Goal: Complete application form: Complete application form

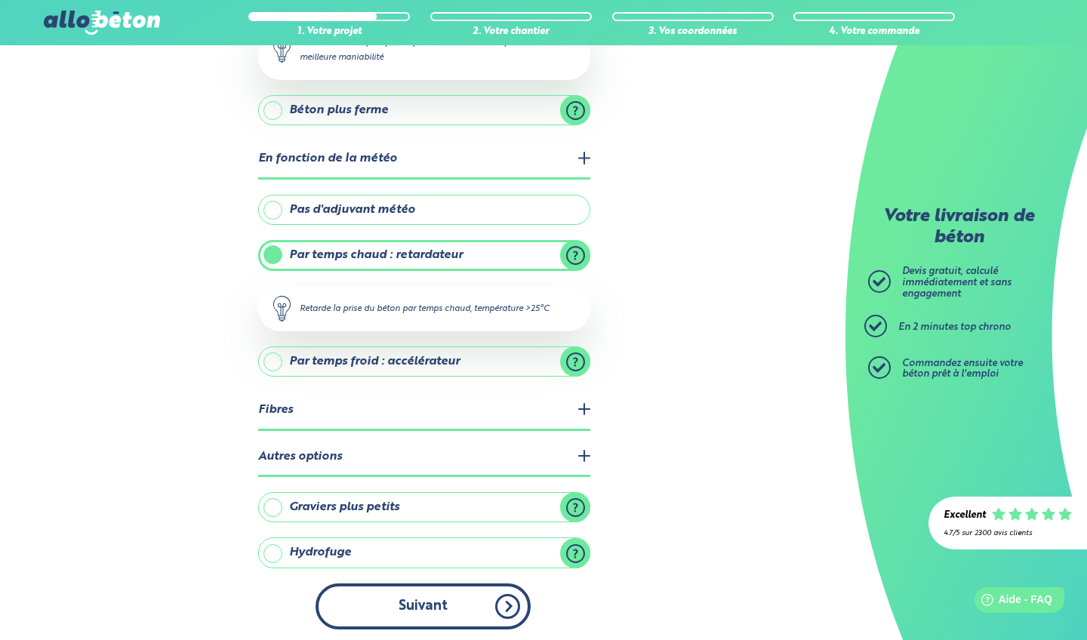
click at [501, 599] on button "Suivant" at bounding box center [423, 606] width 215 height 46
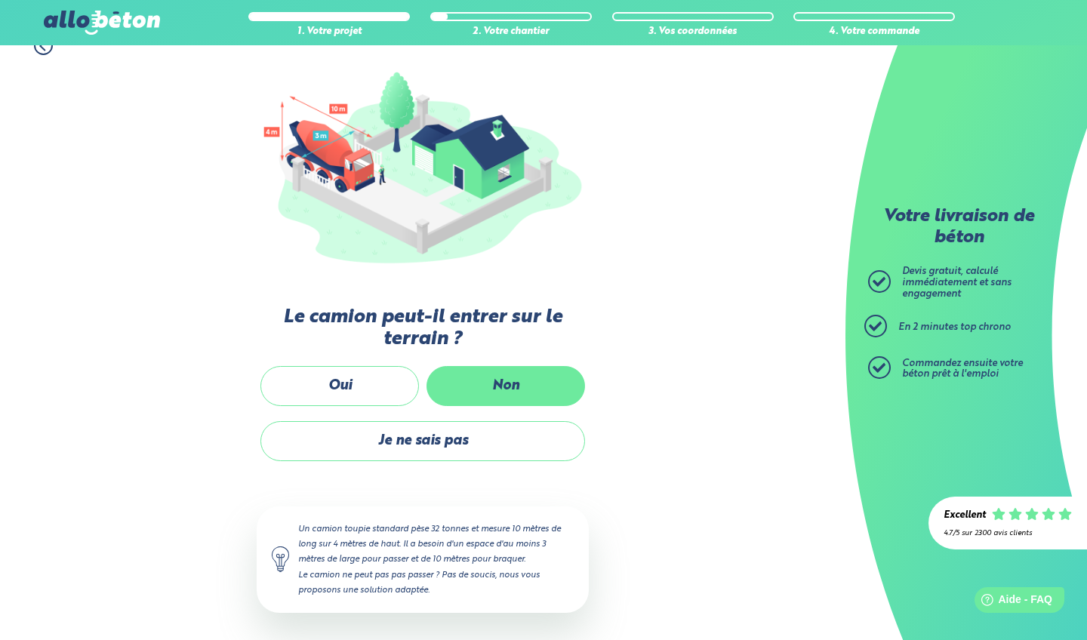
click at [491, 378] on label "Non" at bounding box center [505, 386] width 159 height 40
click at [0, 0] on input "Non" at bounding box center [0, 0] width 0 height 0
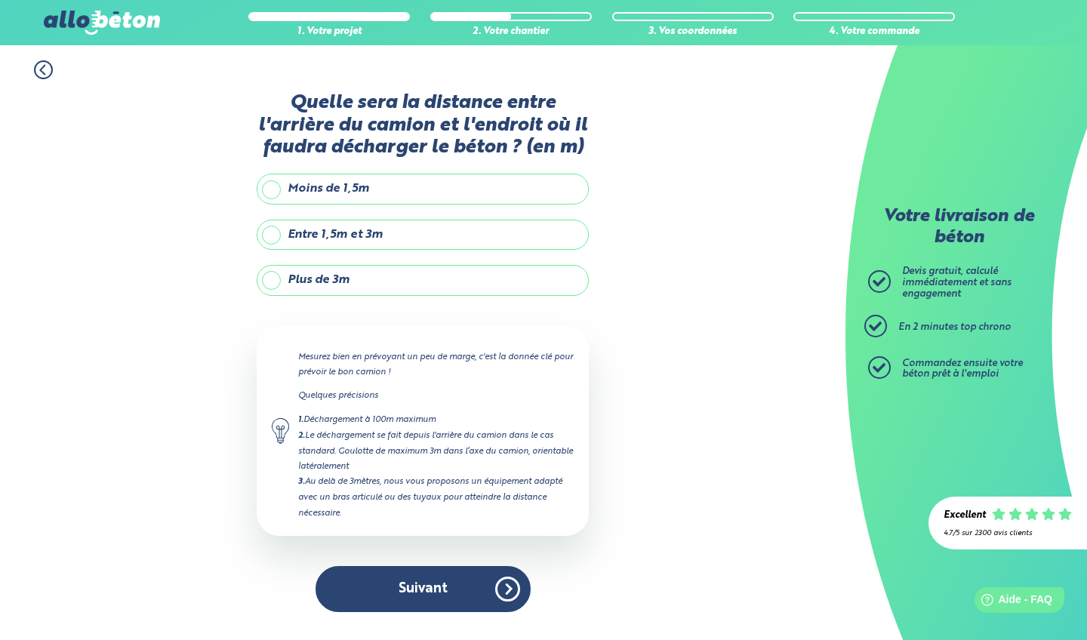
click at [279, 285] on label "Plus de 3m" at bounding box center [423, 280] width 332 height 30
click at [0, 0] on input "Plus de 3m" at bounding box center [0, 0] width 0 height 0
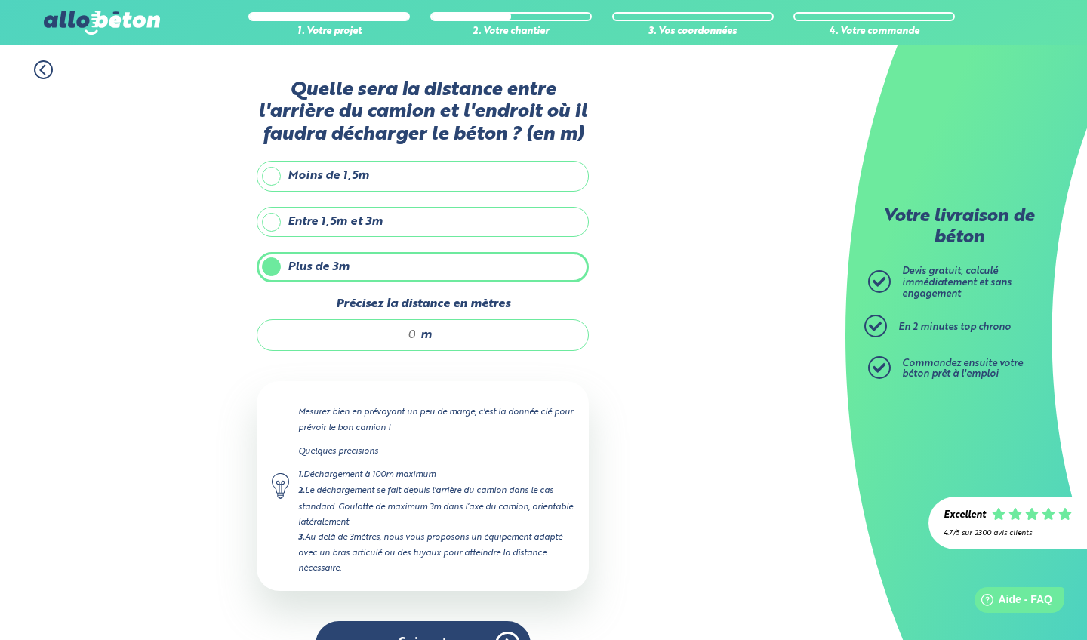
click at [408, 330] on input "Précisez la distance en mètres" at bounding box center [344, 335] width 144 height 15
click at [623, 347] on div "1. Votre projet 2. Votre chantier 3. Vos coordonnées 4. Votre commande Quelle s…" at bounding box center [422, 364] width 845 height 638
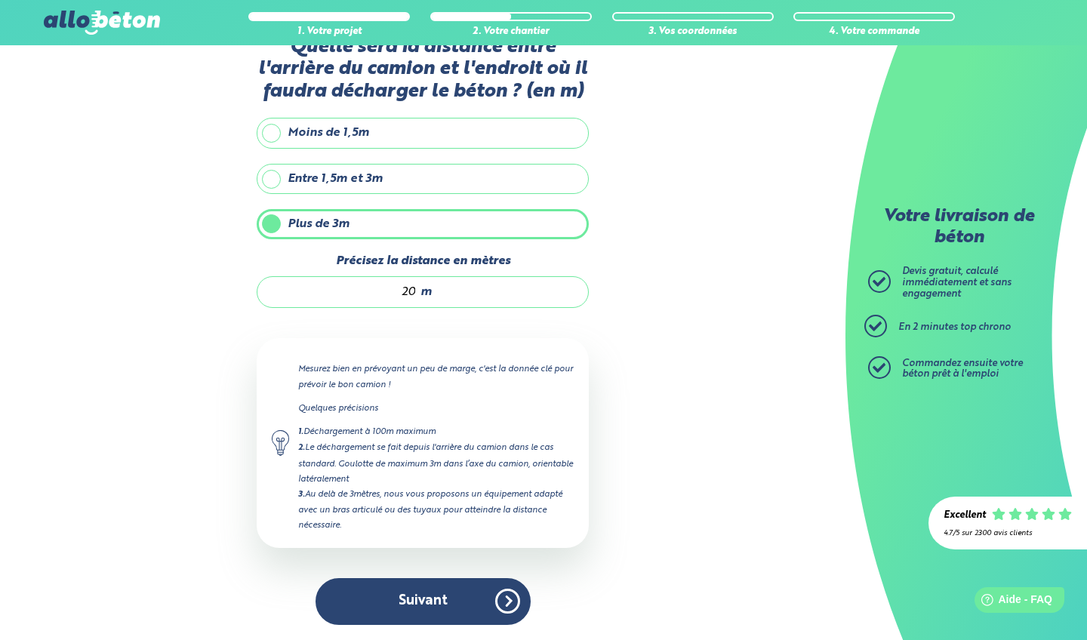
scroll to position [43, 0]
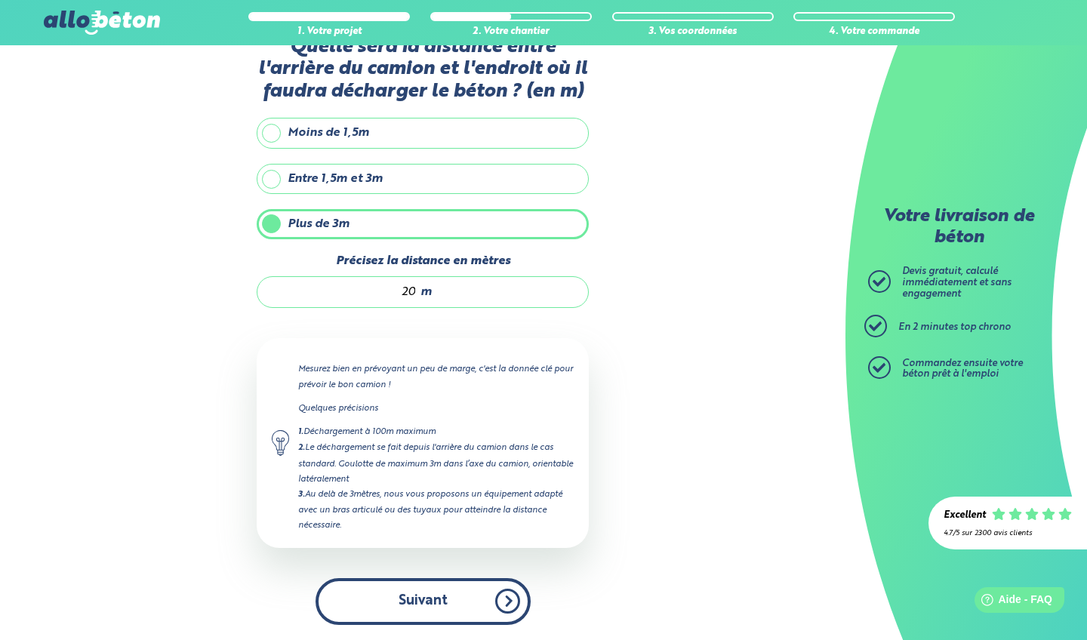
click at [448, 593] on button "Suivant" at bounding box center [423, 601] width 215 height 46
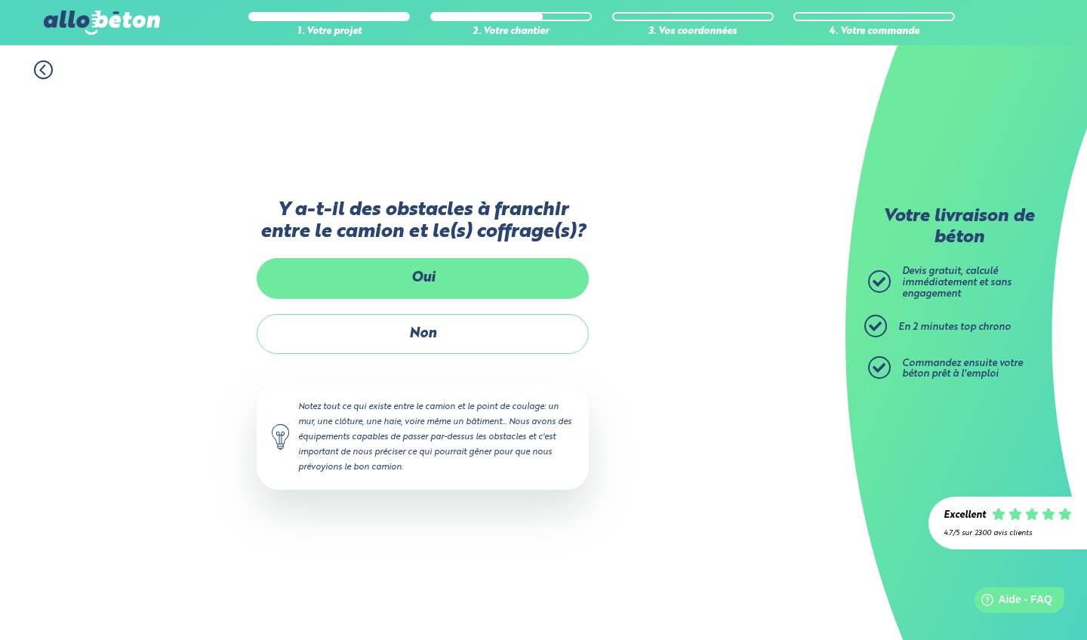
click at [426, 270] on label "Oui" at bounding box center [423, 278] width 332 height 40
click at [0, 0] on input "Oui" at bounding box center [0, 0] width 0 height 0
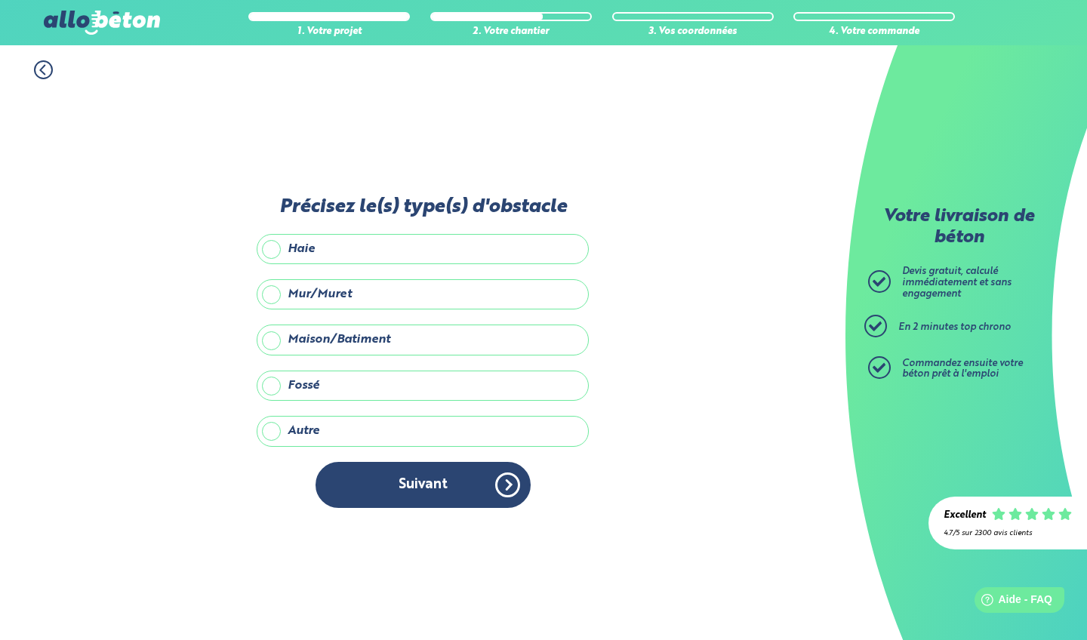
click at [326, 334] on label "Maison/Batiment" at bounding box center [423, 340] width 332 height 30
click at [0, 0] on input "Maison/Batiment" at bounding box center [0, 0] width 0 height 0
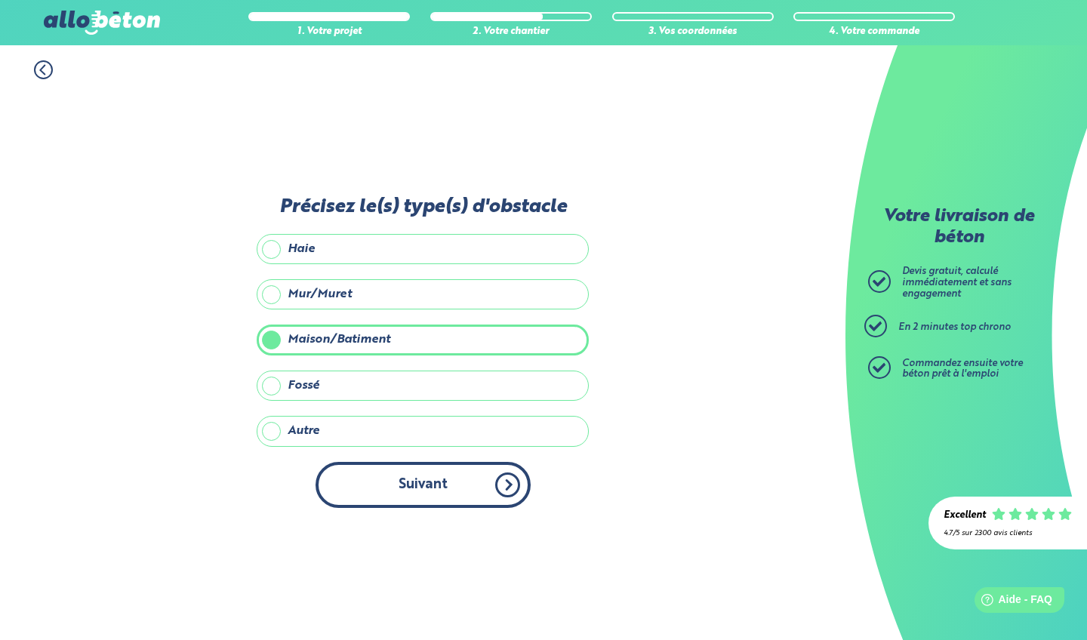
click at [411, 485] on button "Suivant" at bounding box center [423, 485] width 215 height 46
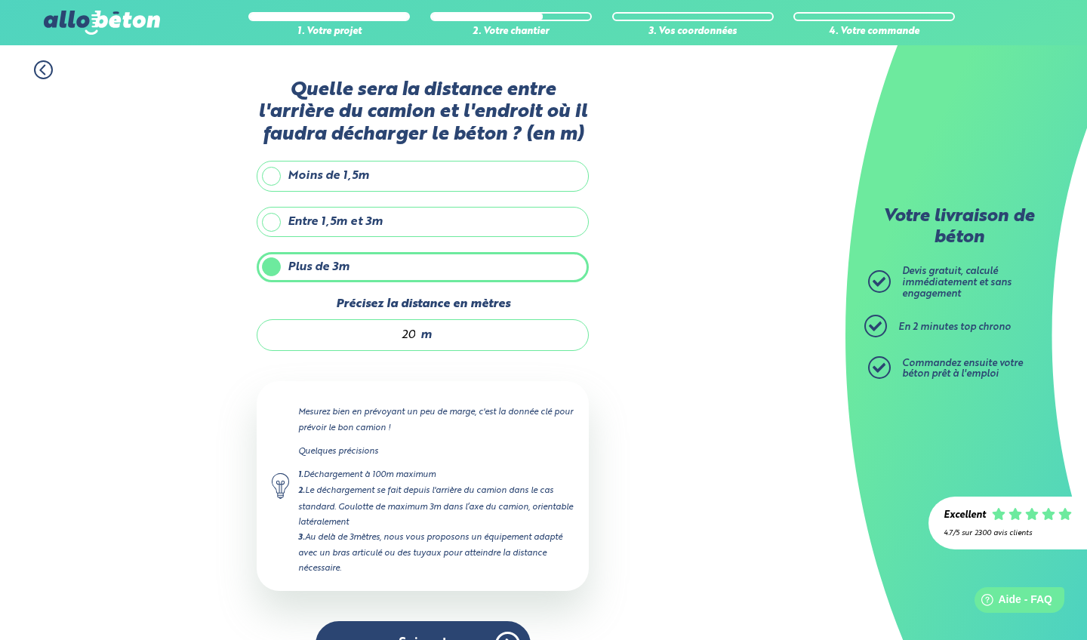
click at [429, 285] on div "Quelle sera la distance entre l'arrière du camion et l'endroit où il faudra déc…" at bounding box center [423, 381] width 332 height 604
click at [414, 337] on input "20" at bounding box center [344, 335] width 144 height 15
type input "2"
click at [632, 442] on div "1. Votre projet 2. Votre chantier 3. Vos coordonnées 4. Votre commande Quelle s…" at bounding box center [422, 364] width 845 height 638
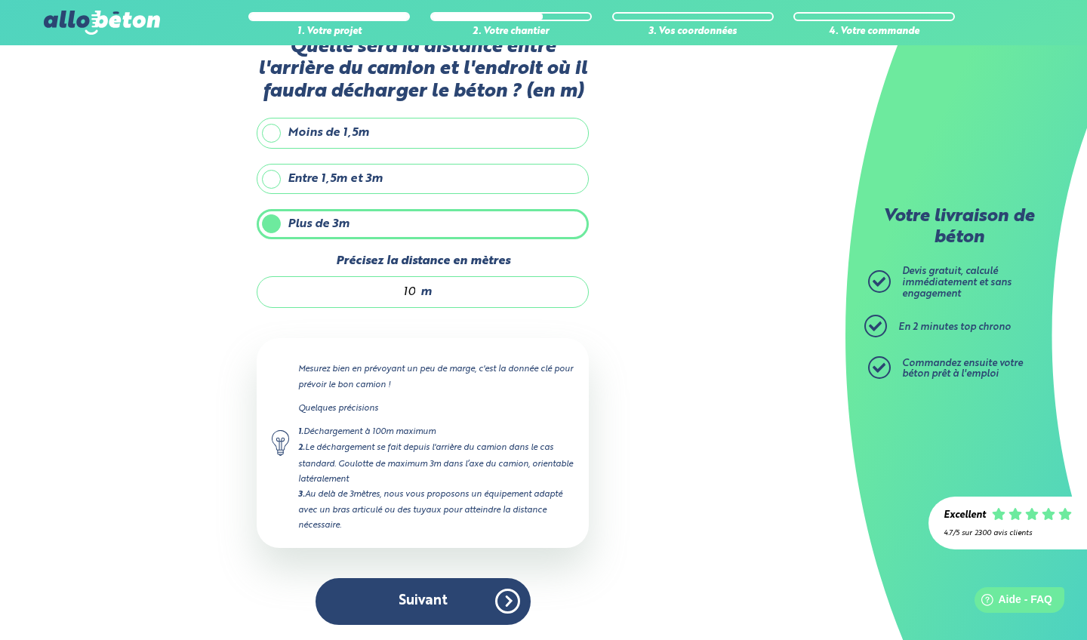
scroll to position [43, 0]
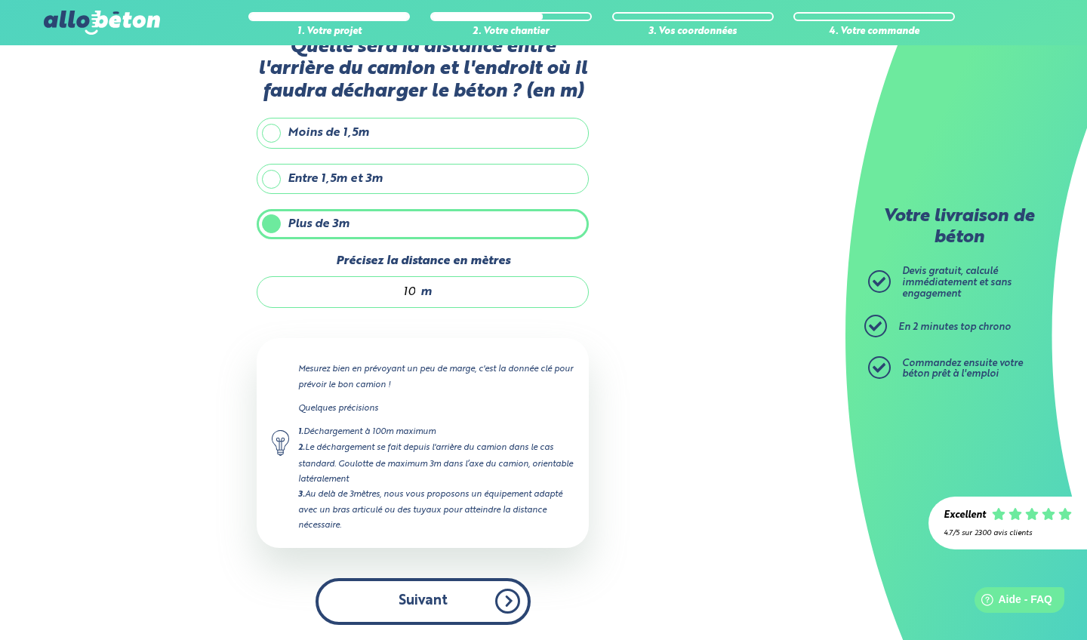
click at [489, 607] on button "Suivant" at bounding box center [423, 601] width 215 height 46
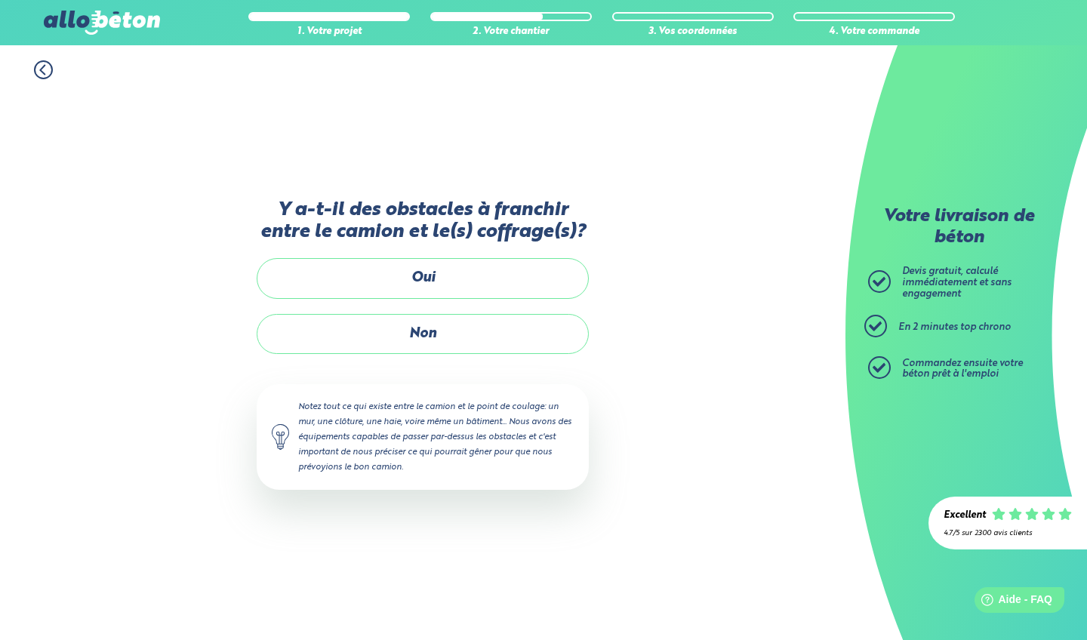
click at [46, 75] on icon at bounding box center [43, 69] width 19 height 19
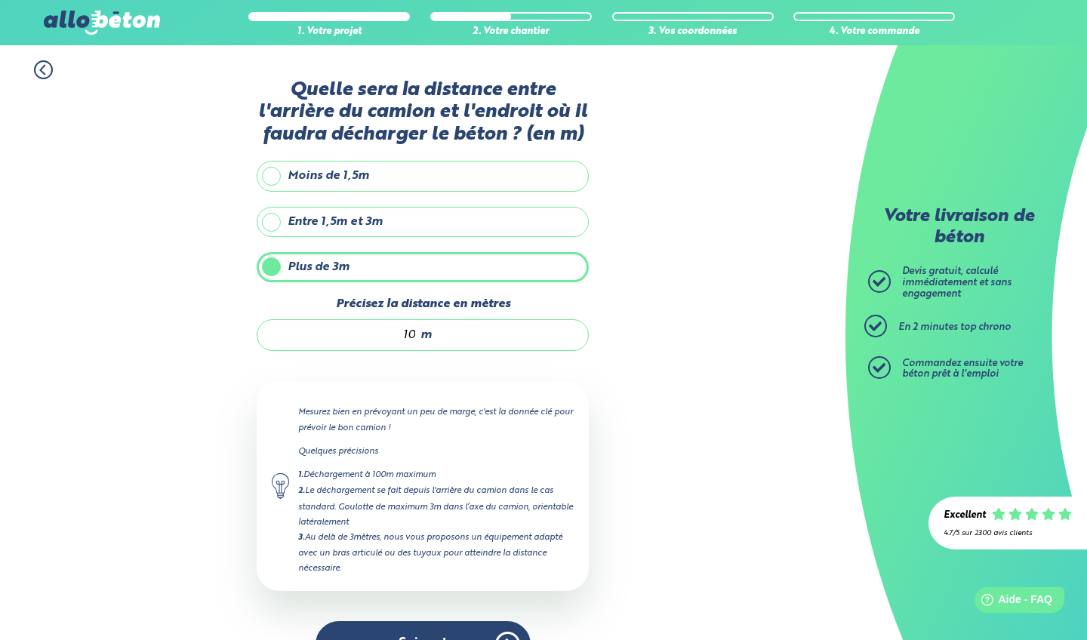
click at [431, 331] on span "m" at bounding box center [425, 335] width 11 height 14
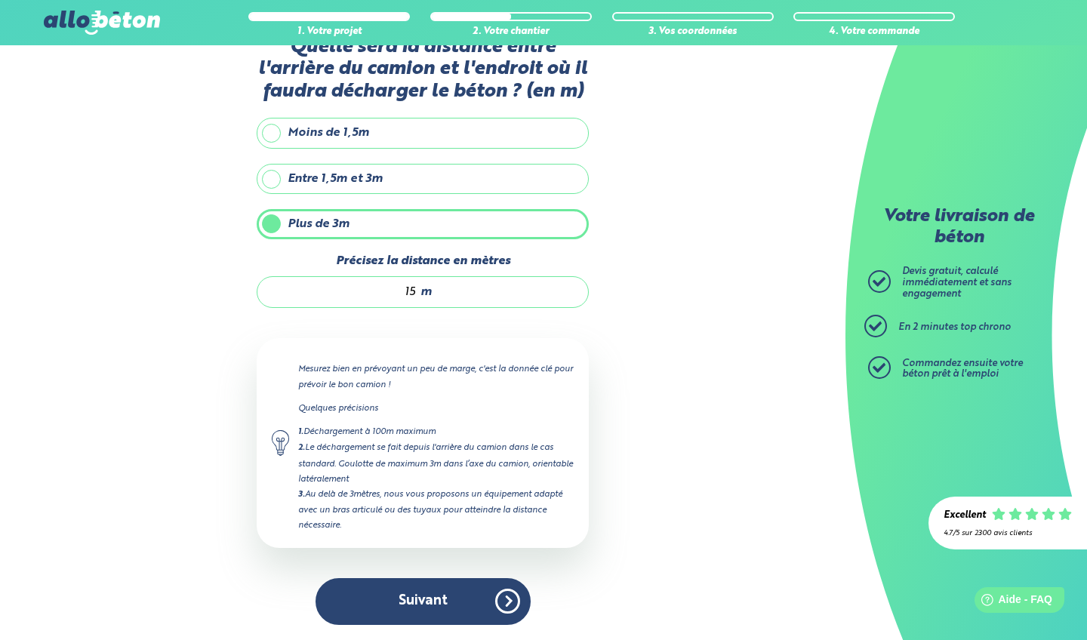
scroll to position [43, 0]
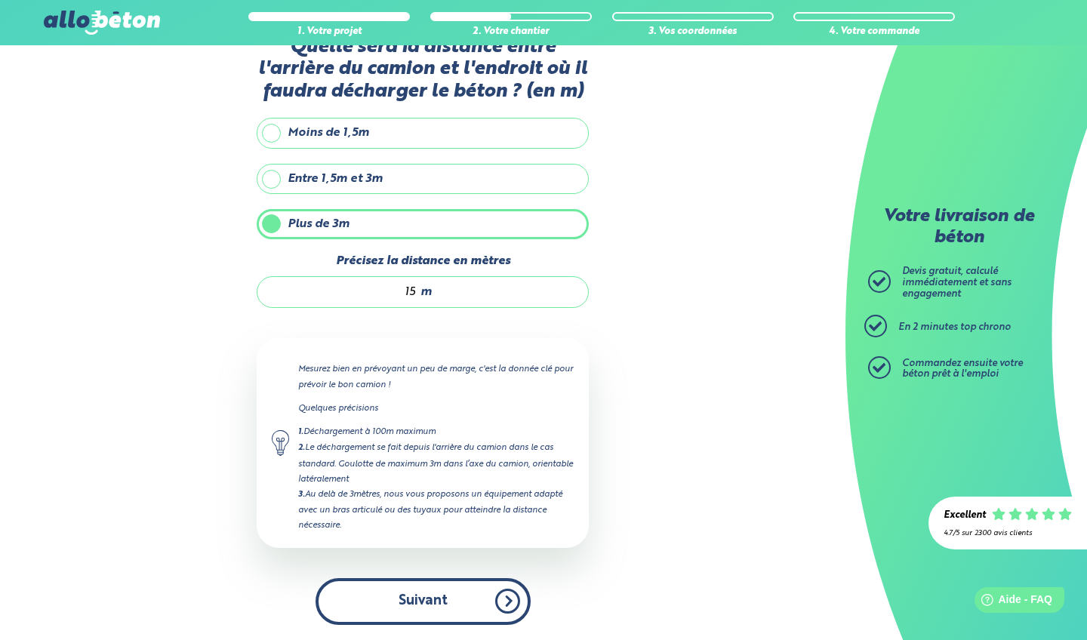
type input "15"
click at [497, 613] on button "Suivant" at bounding box center [423, 601] width 215 height 46
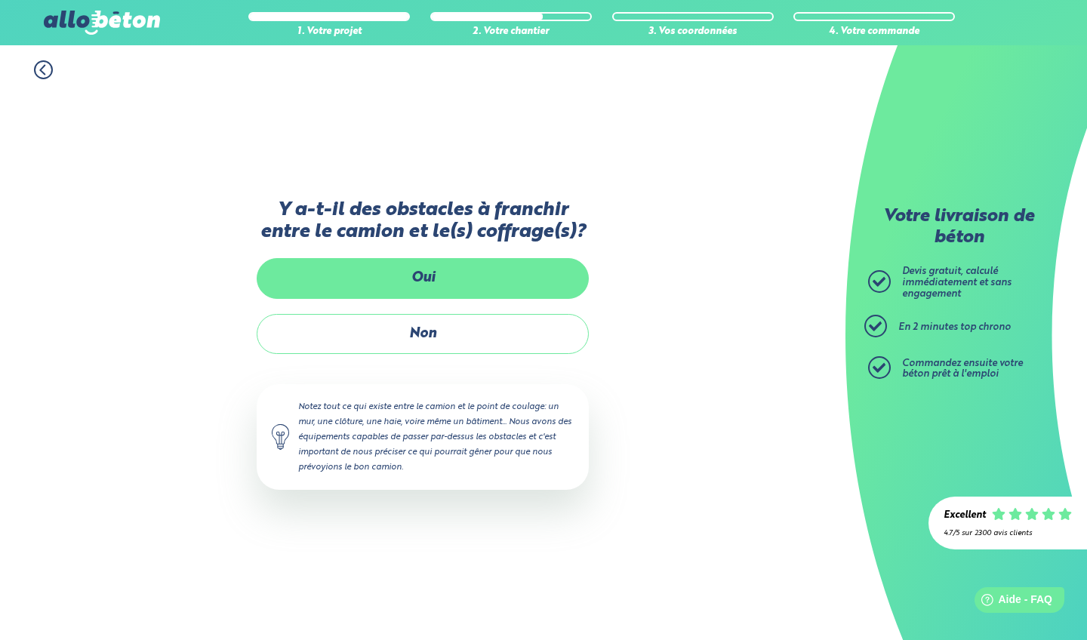
click at [430, 272] on label "Oui" at bounding box center [423, 278] width 332 height 40
click at [0, 0] on input "Oui" at bounding box center [0, 0] width 0 height 0
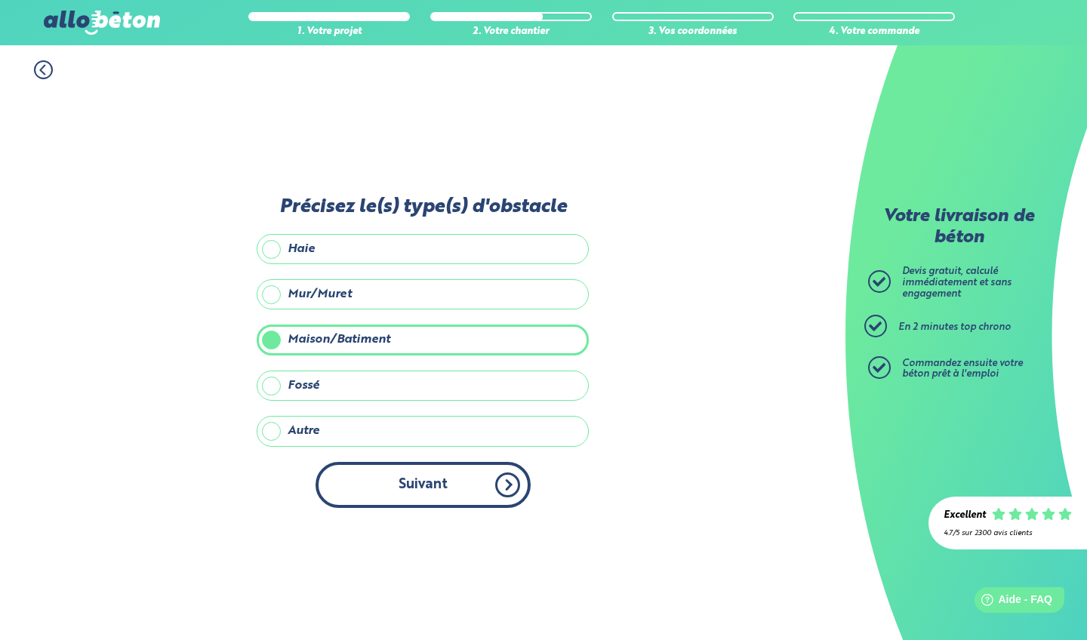
click at [463, 473] on button "Suivant" at bounding box center [423, 485] width 215 height 46
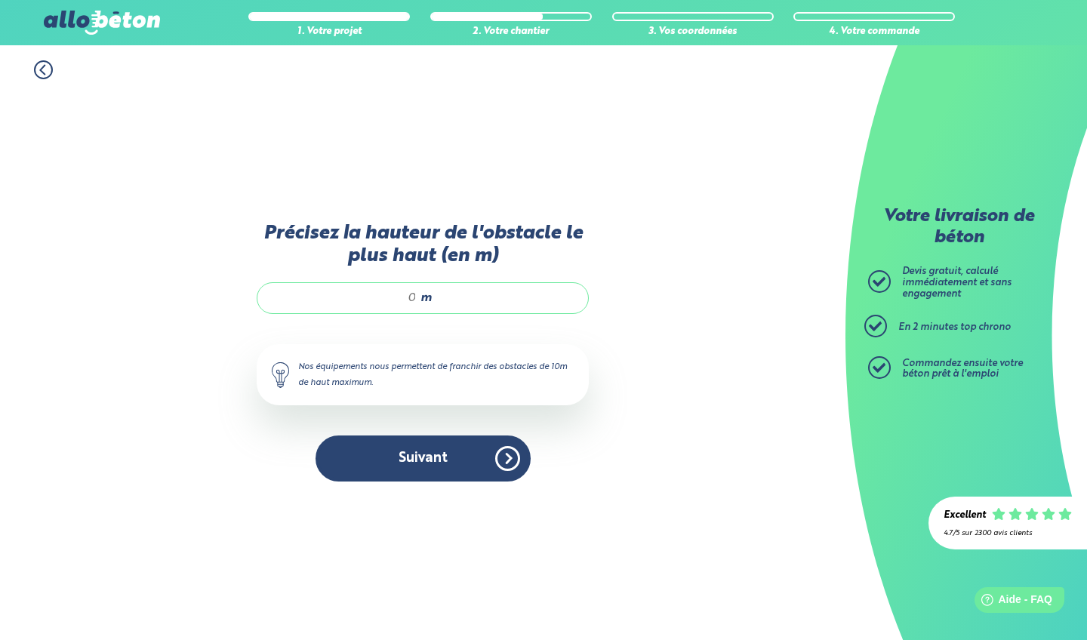
click at [415, 296] on input "Précisez la hauteur de l'obstacle le plus haut (en m)" at bounding box center [344, 298] width 144 height 15
type input "6"
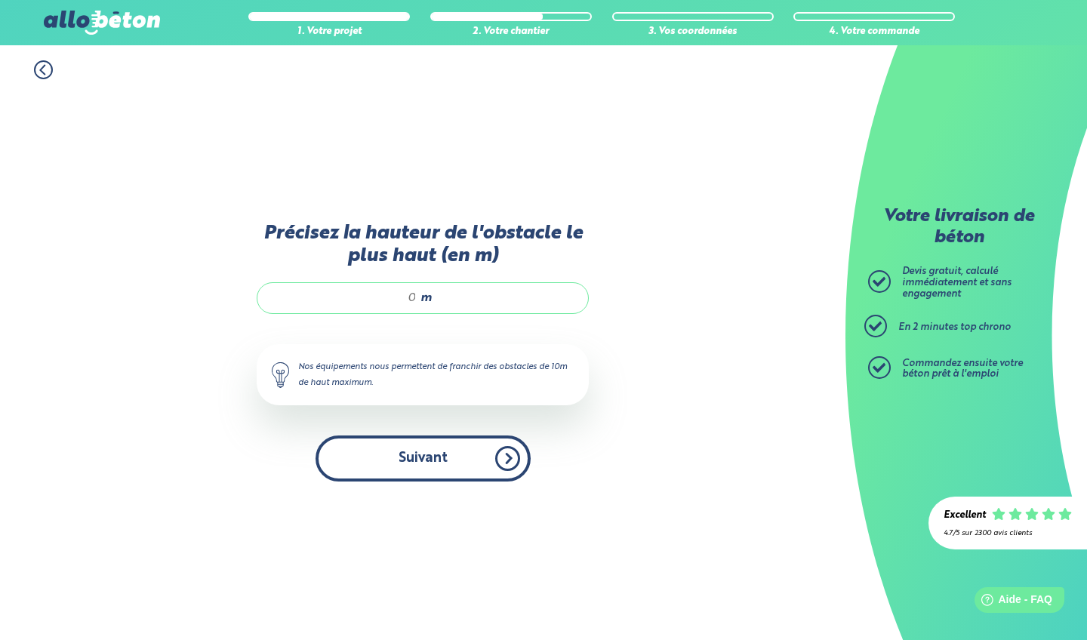
type input "7"
type input "6"
click at [488, 459] on button "Suivant" at bounding box center [423, 459] width 215 height 46
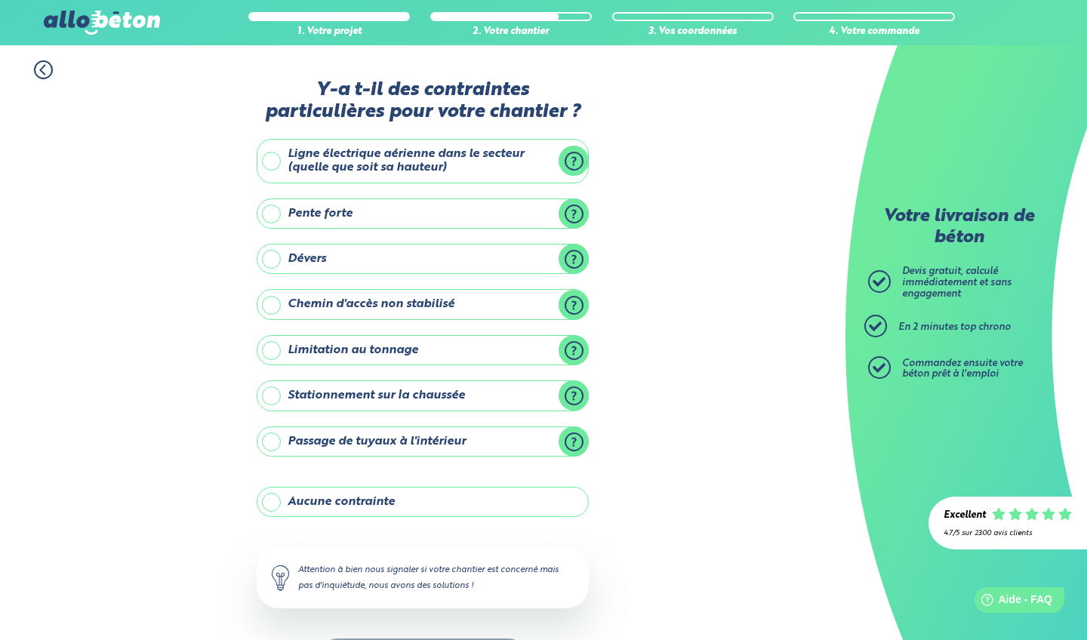
click at [372, 498] on label "Aucune contrainte" at bounding box center [423, 502] width 332 height 30
click at [0, 0] on input "Aucune contrainte" at bounding box center [0, 0] width 0 height 0
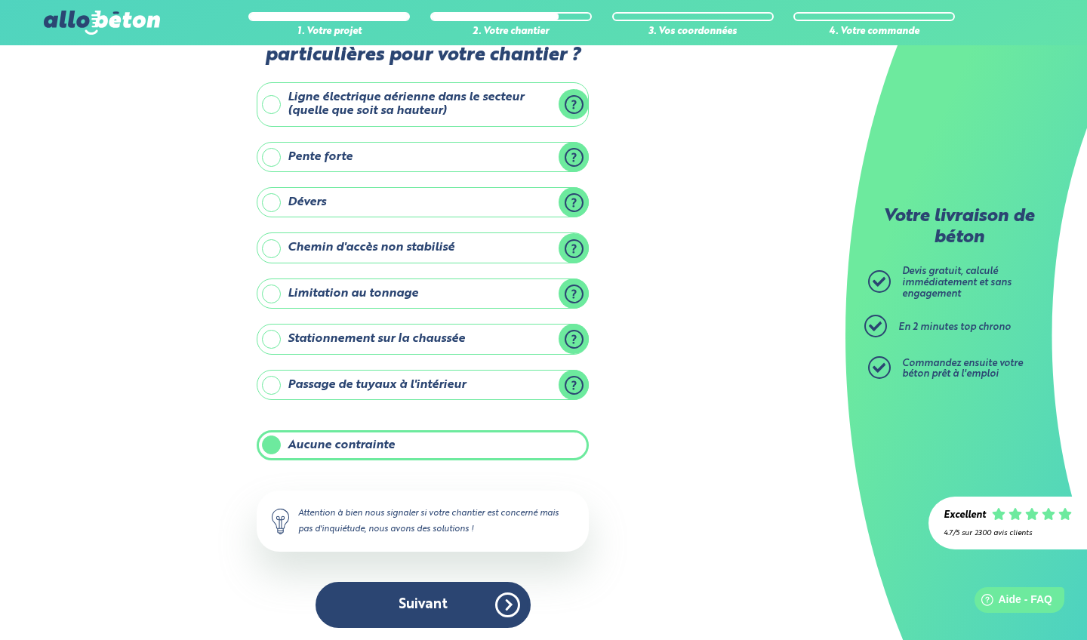
scroll to position [56, 0]
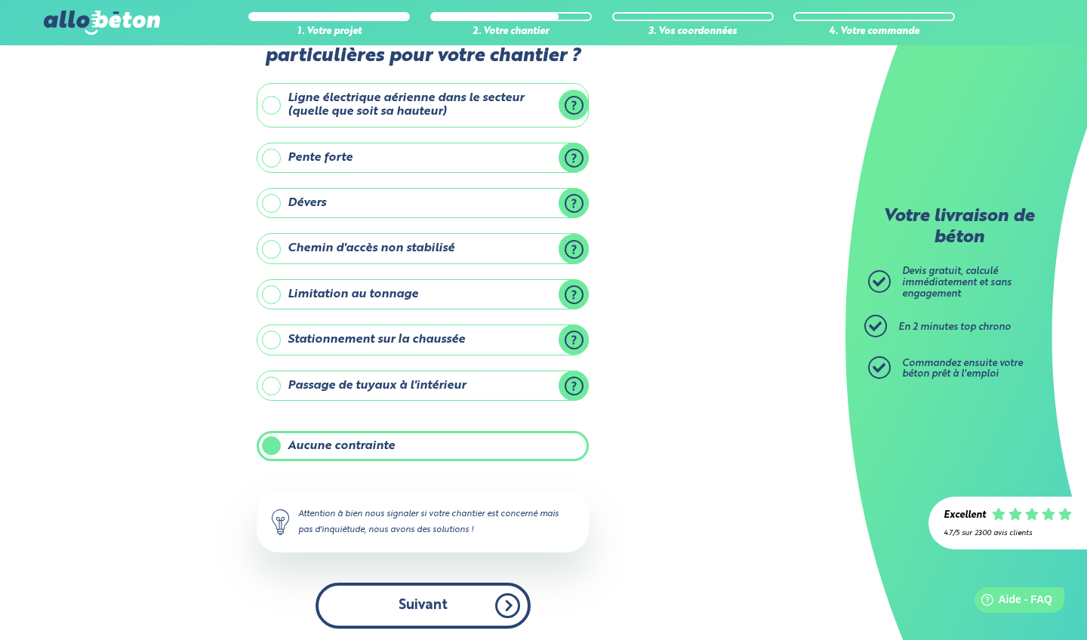
click at [445, 596] on button "Suivant" at bounding box center [423, 606] width 215 height 46
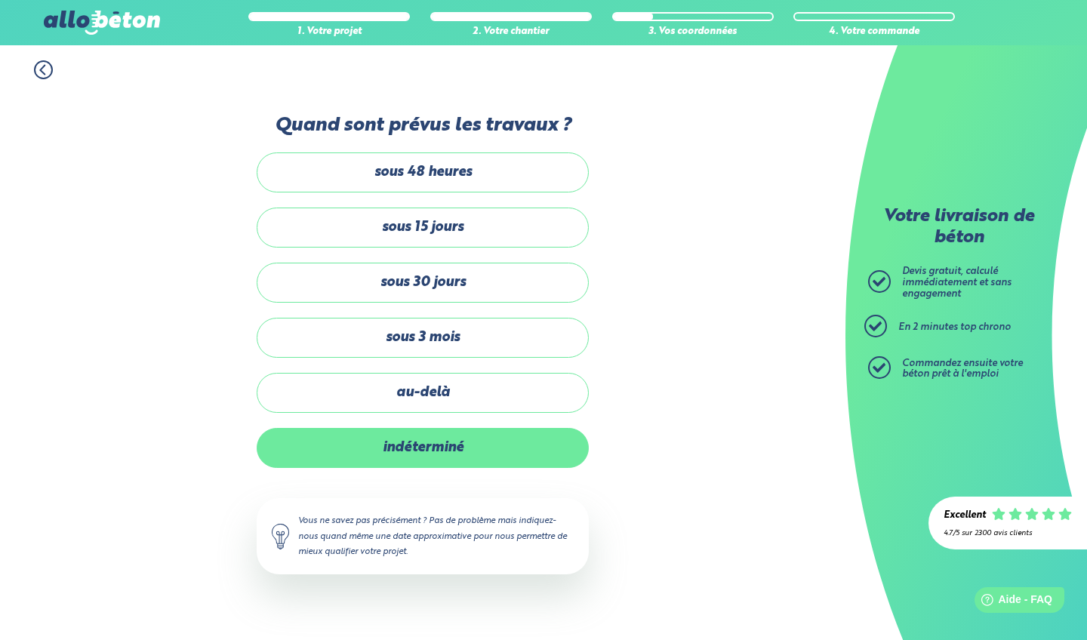
click at [438, 443] on label "indéterminé" at bounding box center [423, 448] width 332 height 40
click at [0, 0] on input "indéterminé" at bounding box center [0, 0] width 0 height 0
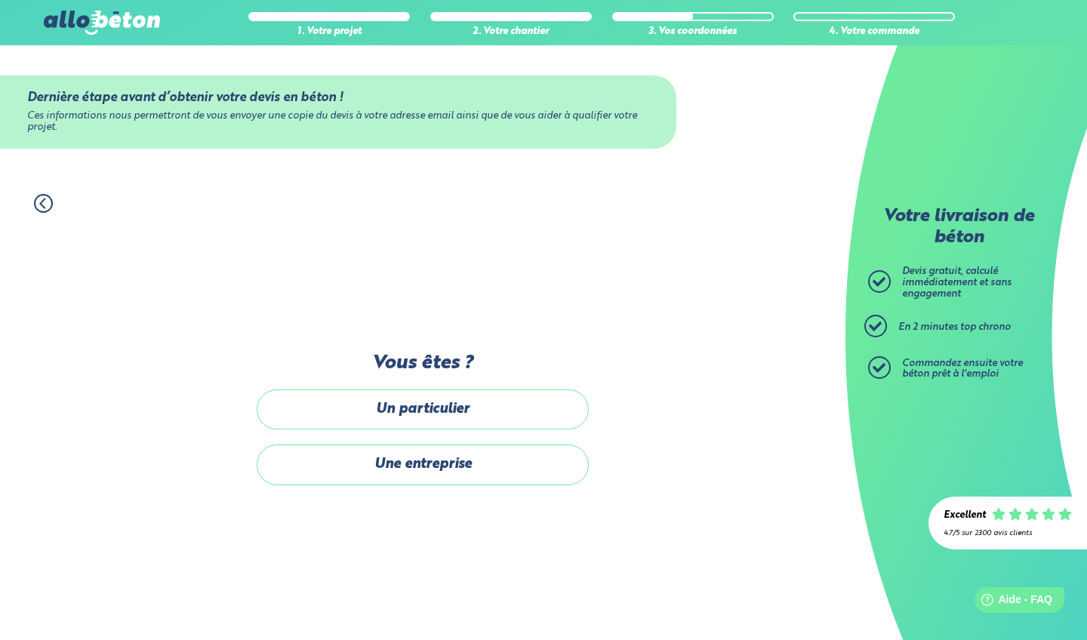
click at [419, 388] on div "Dernière étape avant d’obtenir votre devis en béton ! Ces informations nous per…" at bounding box center [423, 427] width 332 height 148
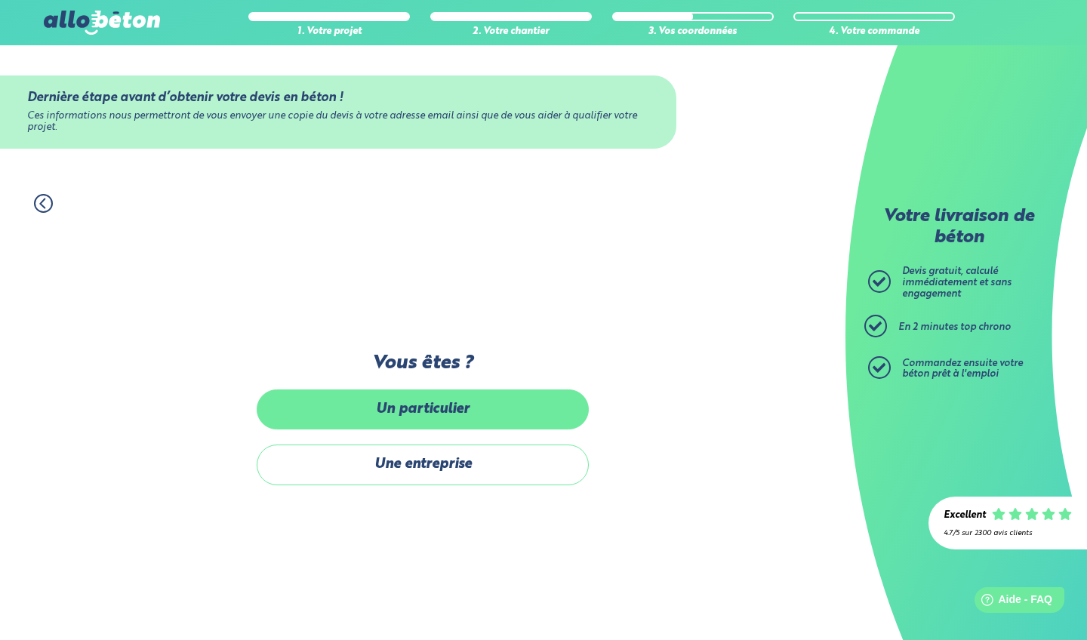
click at [423, 398] on label "Un particulier" at bounding box center [423, 410] width 332 height 40
click at [0, 0] on input "Un particulier" at bounding box center [0, 0] width 0 height 0
